Goal: Task Accomplishment & Management: Manage account settings

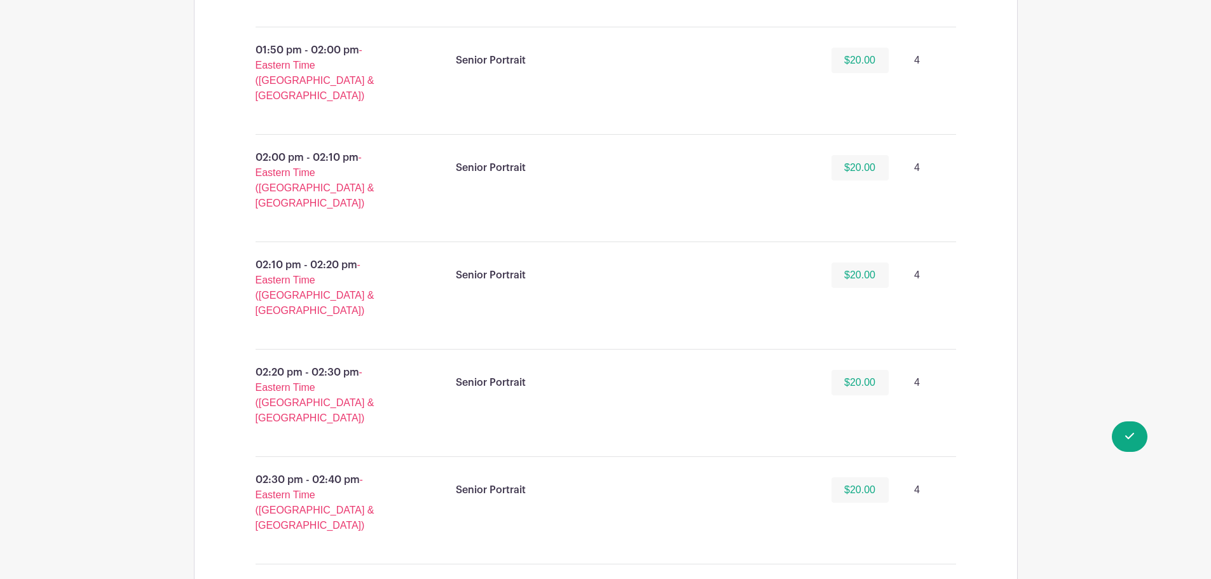
scroll to position [4242, 0]
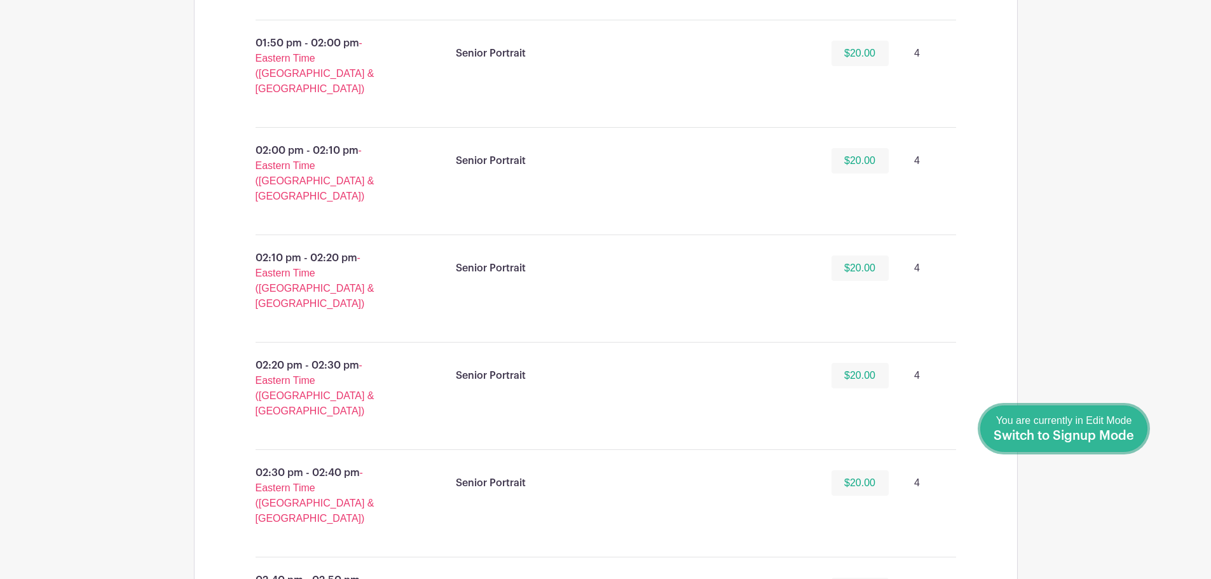
click at [1132, 434] on span "Switch to Signup Mode" at bounding box center [1064, 436] width 141 height 13
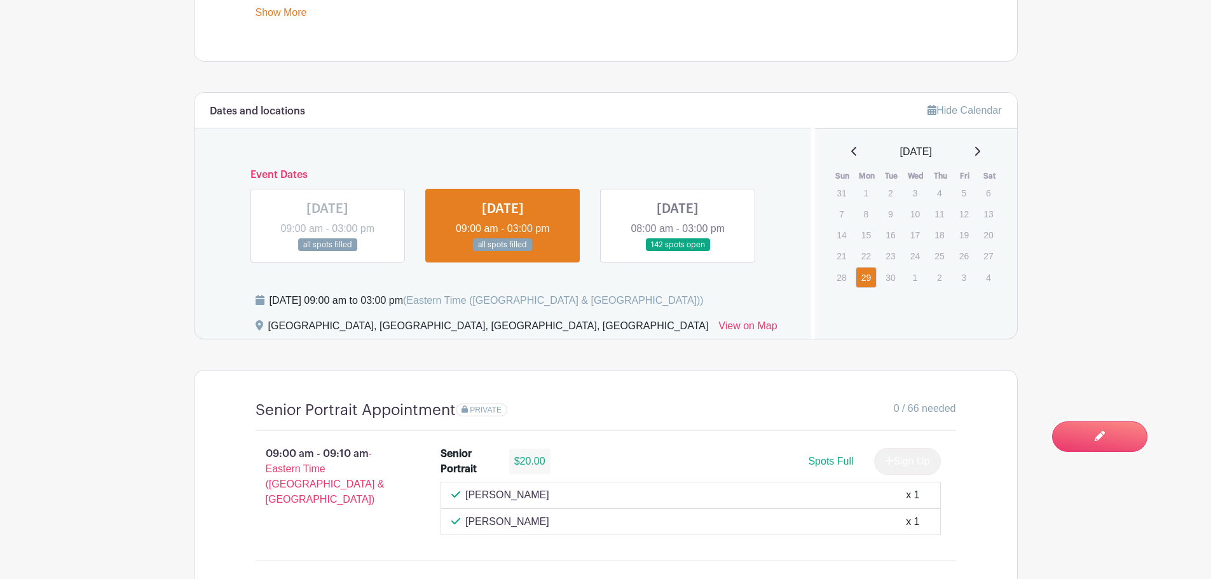
scroll to position [763, 0]
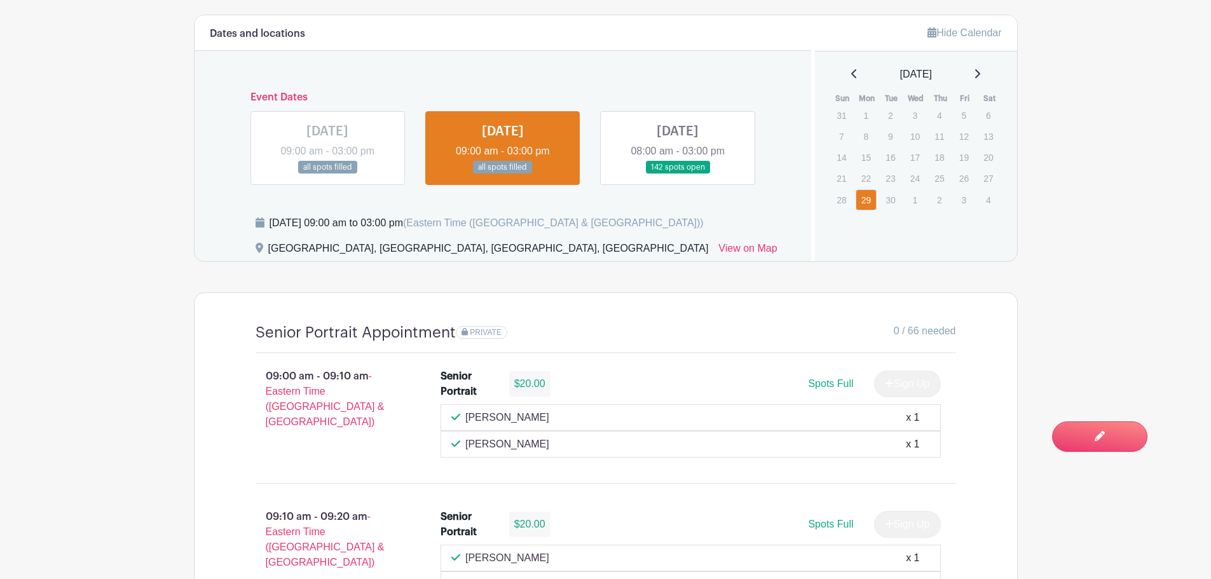
click at [678, 174] on link at bounding box center [678, 174] width 0 height 0
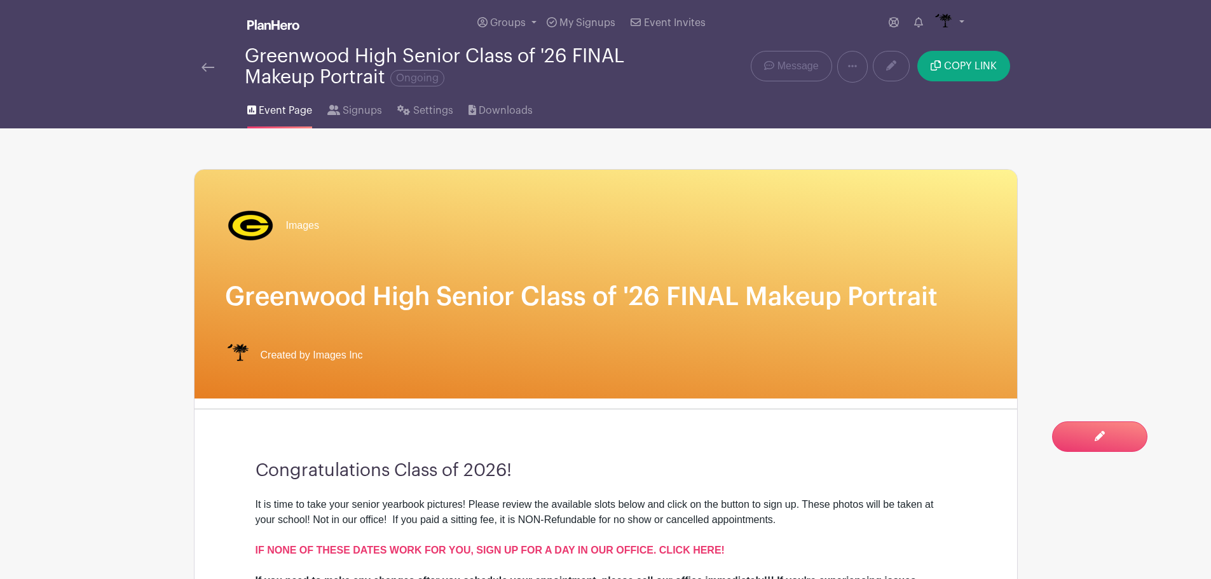
click at [212, 67] on img at bounding box center [208, 67] width 13 height 9
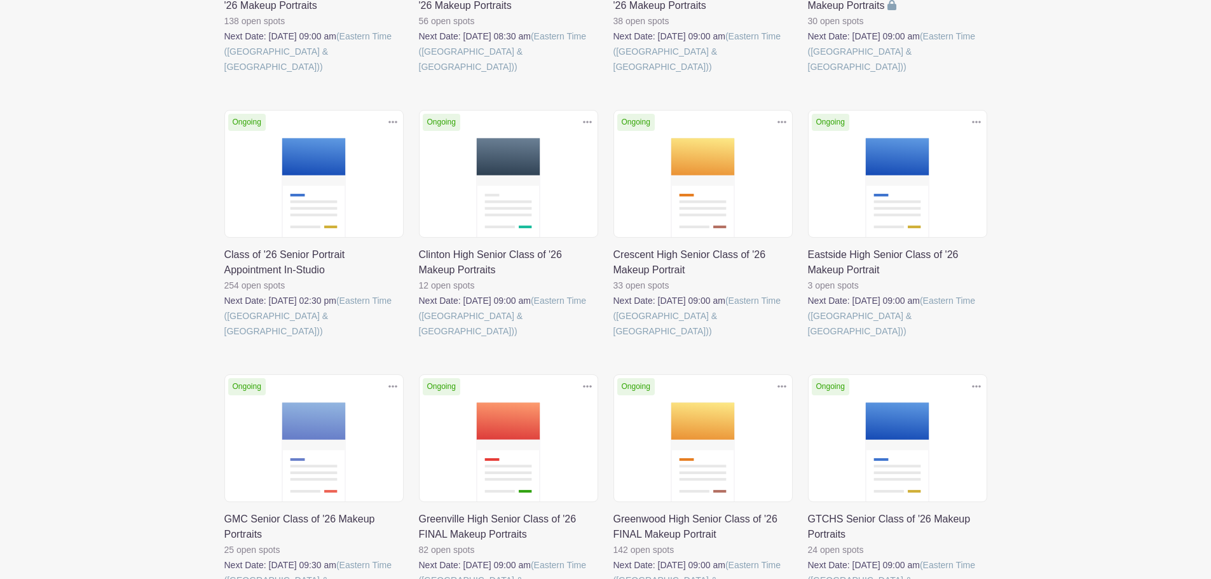
scroll to position [382, 0]
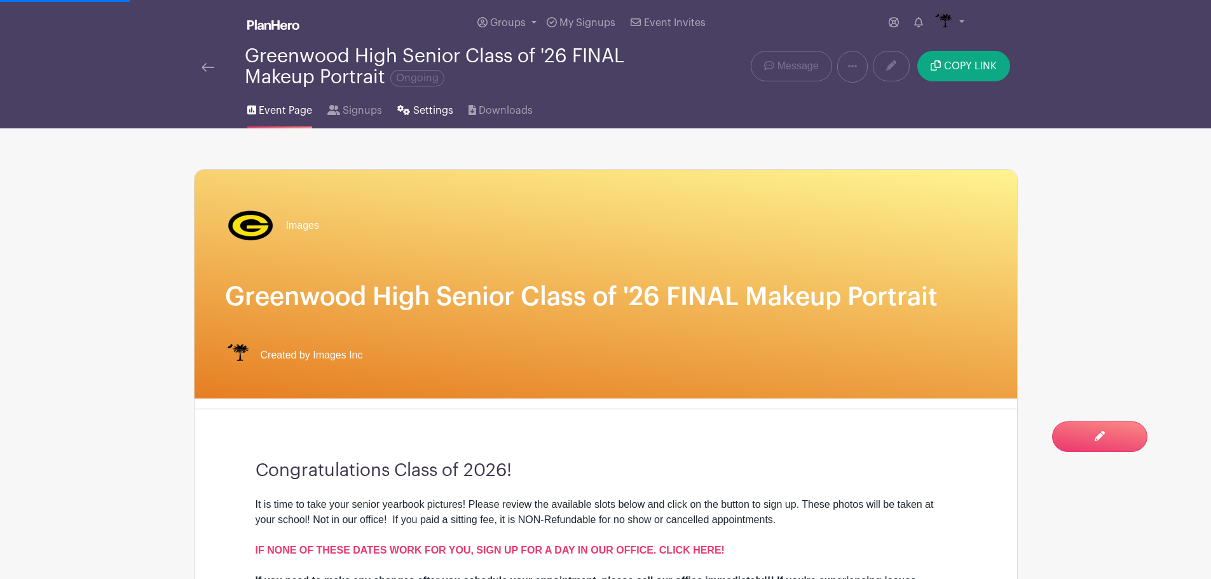
click at [439, 113] on span "Settings" at bounding box center [433, 110] width 40 height 15
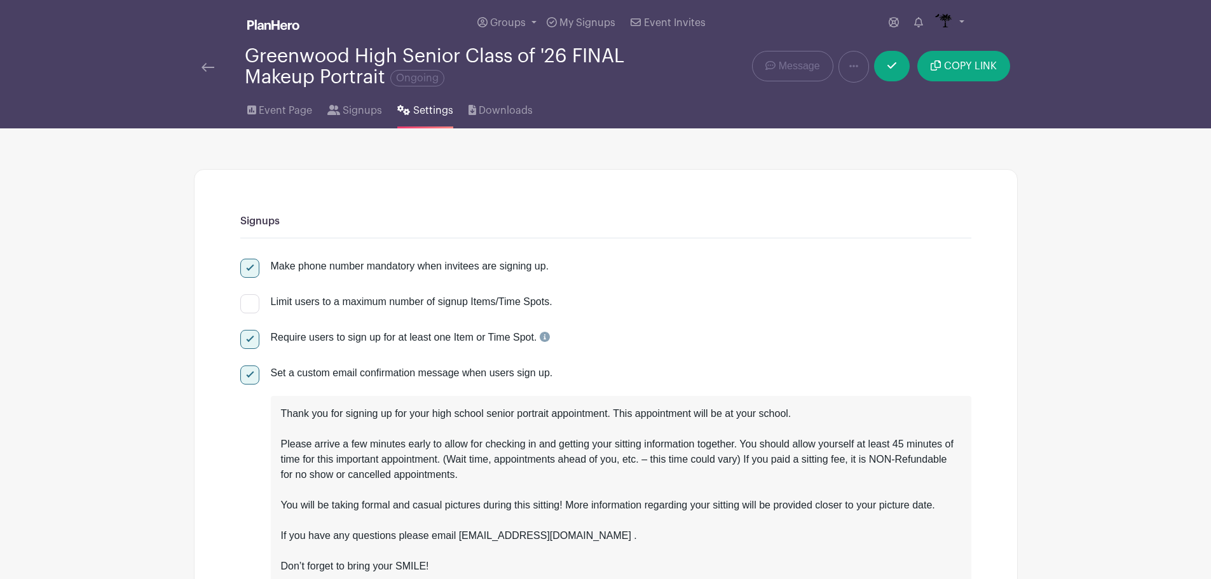
click at [218, 67] on div at bounding box center [223, 66] width 43 height 15
click at [212, 69] on img at bounding box center [208, 67] width 13 height 9
